Goal: Information Seeking & Learning: Stay updated

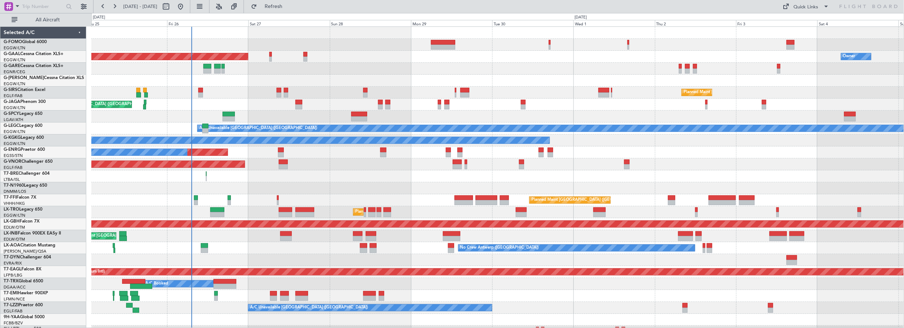
click at [320, 103] on div "Planned Maint [GEOGRAPHIC_DATA] ([GEOGRAPHIC_DATA]) Planned [GEOGRAPHIC_DATA] O…" at bounding box center [497, 230] width 812 height 407
click at [289, 6] on span "Refresh" at bounding box center [273, 6] width 30 height 5
click at [357, 50] on div "Planned Maint [GEOGRAPHIC_DATA] ([GEOGRAPHIC_DATA])" at bounding box center [497, 45] width 812 height 12
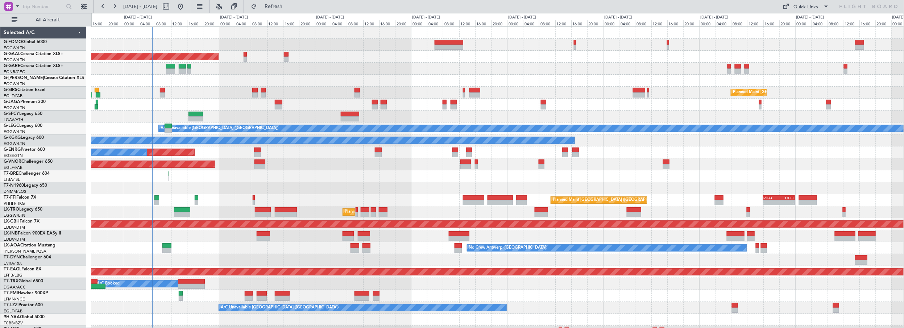
click at [416, 69] on div "Planned Maint [GEOGRAPHIC_DATA] ([GEOGRAPHIC_DATA]) Planned [GEOGRAPHIC_DATA] O…" at bounding box center [497, 230] width 812 height 407
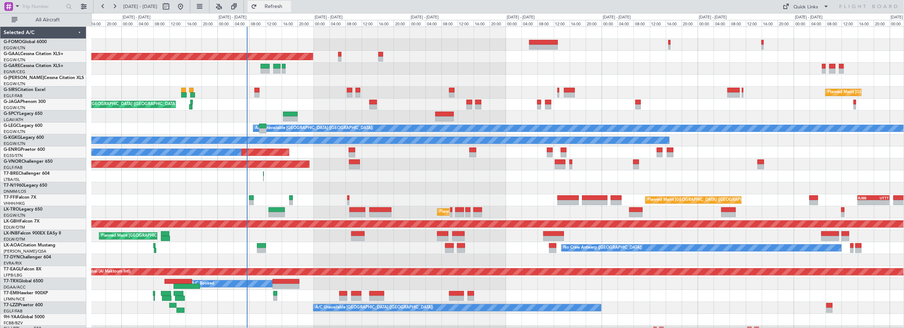
click at [289, 4] on span "Refresh" at bounding box center [273, 6] width 30 height 5
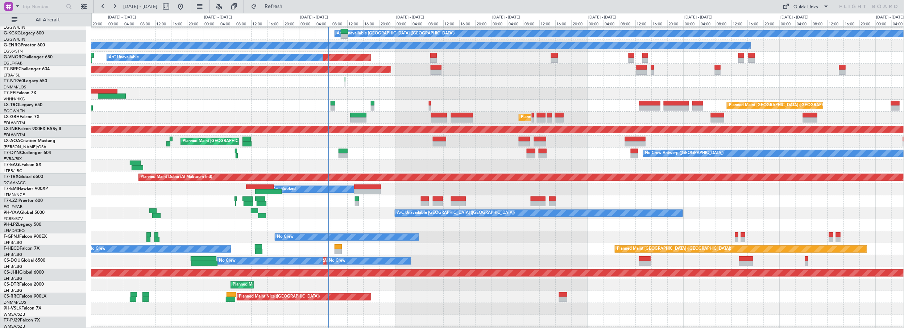
scroll to position [95, 0]
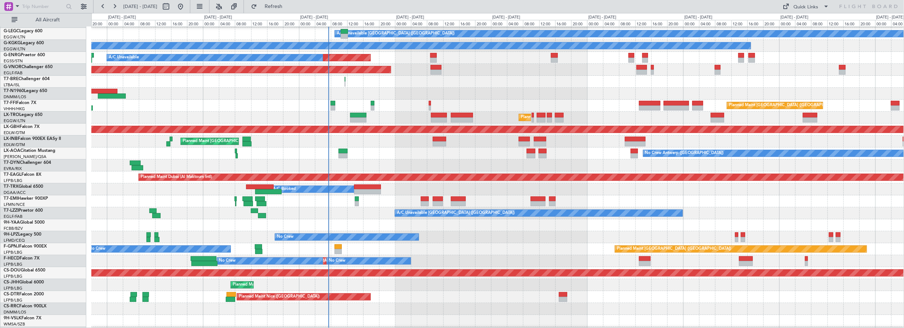
click at [405, 151] on div "No Crew Antwerp ([GEOGRAPHIC_DATA]) No [GEOGRAPHIC_DATA] ([GEOGRAPHIC_DATA])" at bounding box center [497, 153] width 812 height 12
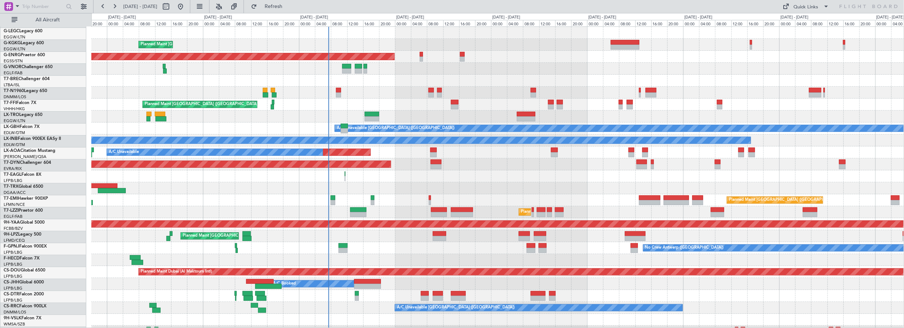
scroll to position [0, 0]
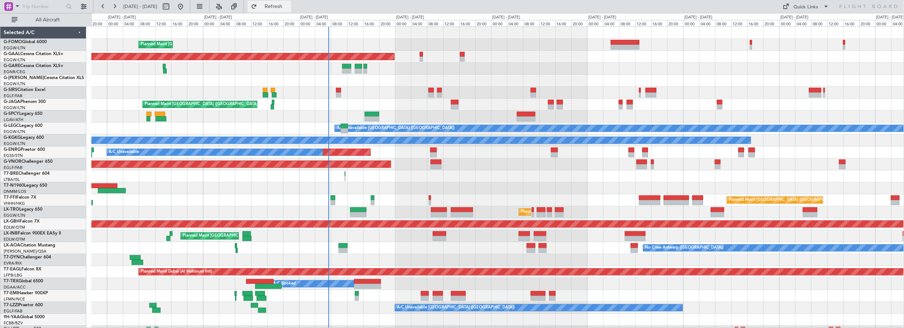
click at [287, 2] on button "Refresh" at bounding box center [268, 7] width 43 height 12
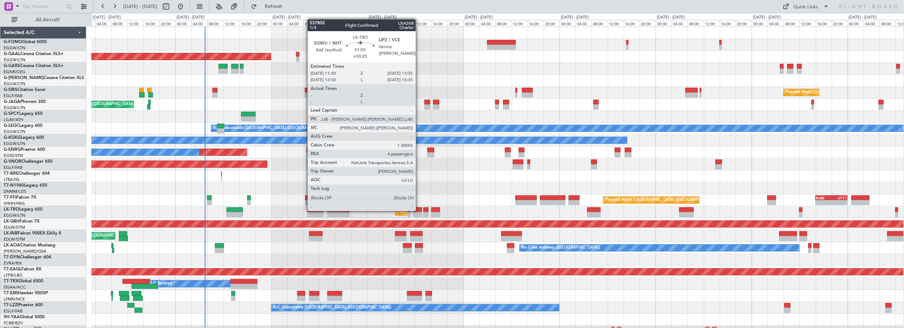
click at [419, 210] on div at bounding box center [417, 209] width 9 height 5
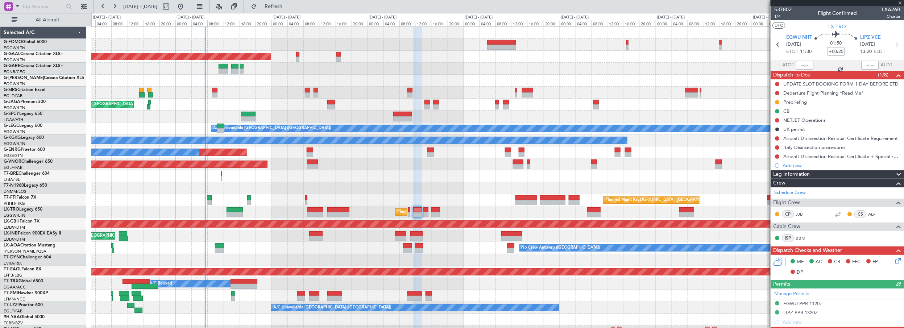
scroll to position [197, 0]
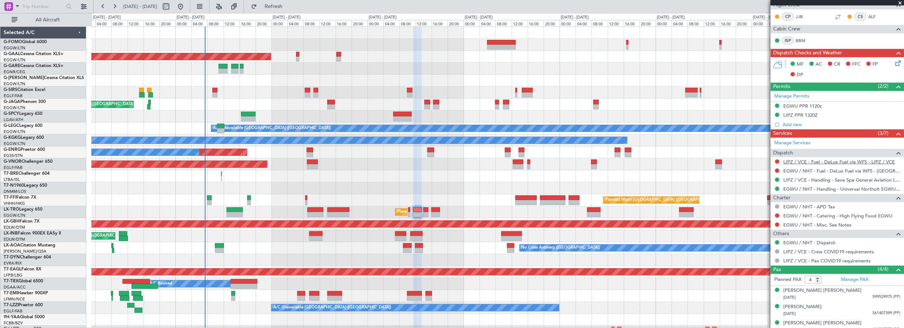
click at [822, 160] on link "LIPZ / VCE - Fuel - DeLux Fuel via WFS - LIPZ / VCE" at bounding box center [839, 162] width 112 height 6
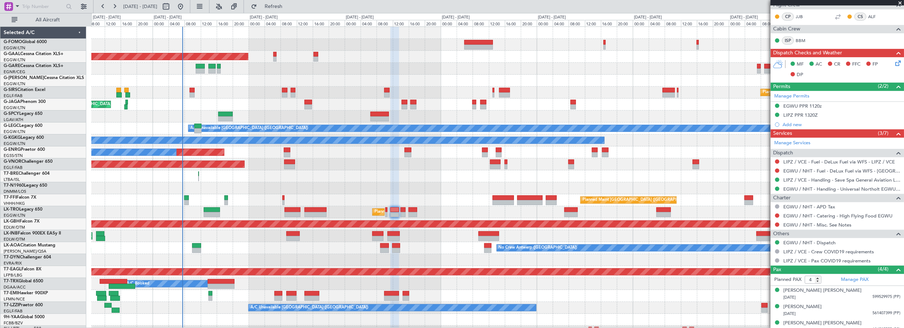
click at [256, 84] on div "Planned Maint [GEOGRAPHIC_DATA] ([GEOGRAPHIC_DATA]) Planned [GEOGRAPHIC_DATA] O…" at bounding box center [497, 230] width 812 height 407
click at [290, 3] on button "Refresh" at bounding box center [268, 7] width 43 height 12
click at [272, 255] on div at bounding box center [497, 260] width 812 height 12
click at [285, 92] on div "Planned Maint [GEOGRAPHIC_DATA] ([GEOGRAPHIC_DATA]) Planned [GEOGRAPHIC_DATA] O…" at bounding box center [497, 230] width 812 height 407
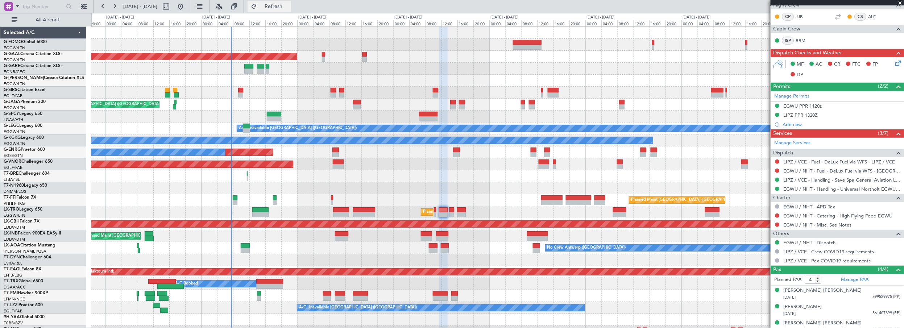
click at [289, 7] on span "Refresh" at bounding box center [273, 6] width 30 height 5
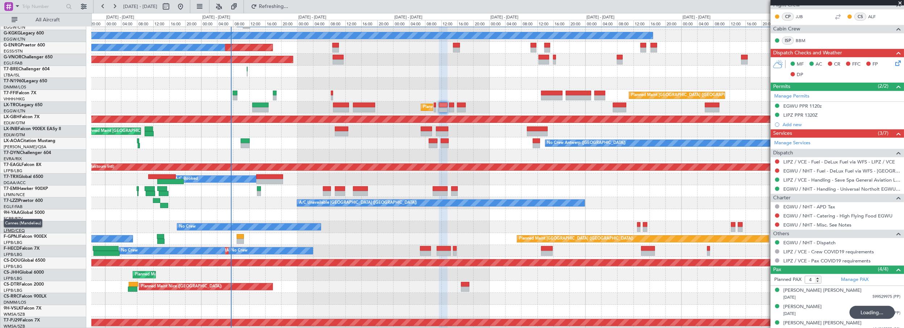
scroll to position [104, 0]
